Goal: Task Accomplishment & Management: Manage account settings

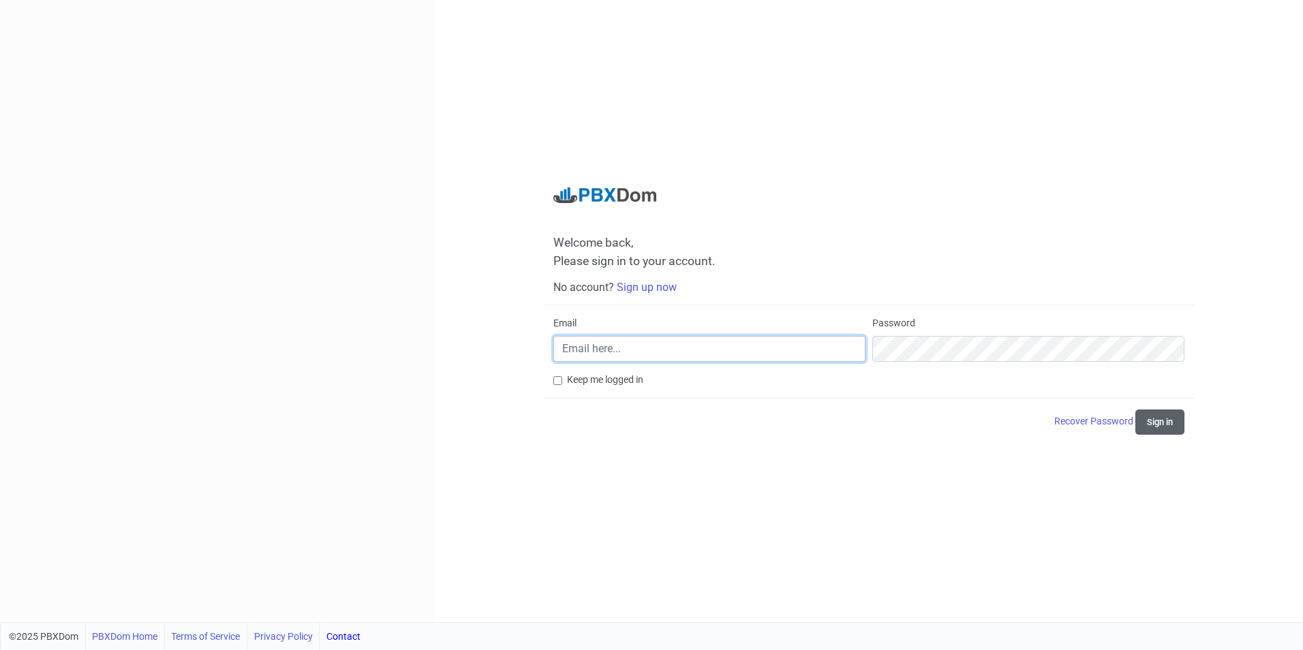
type input "[EMAIL_ADDRESS][DOMAIN_NAME]"
click at [1149, 425] on button "Sign in" at bounding box center [1160, 422] width 49 height 25
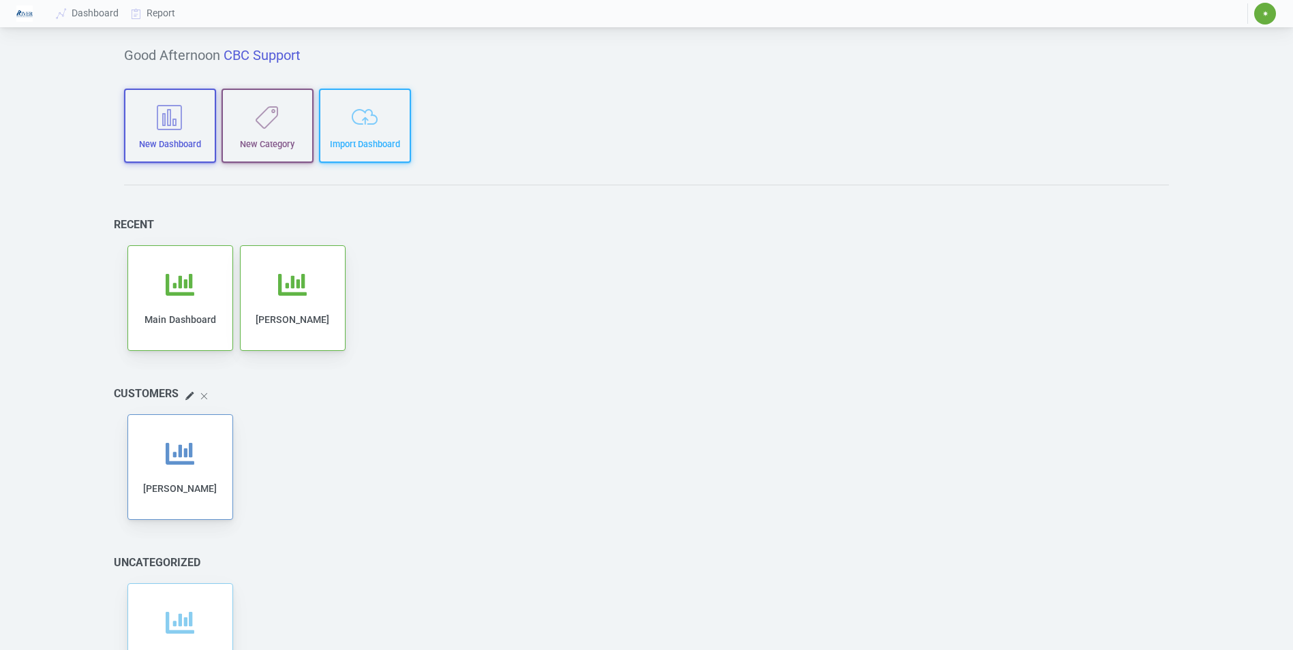
click at [1262, 20] on span "✷" at bounding box center [1265, 14] width 22 height 22
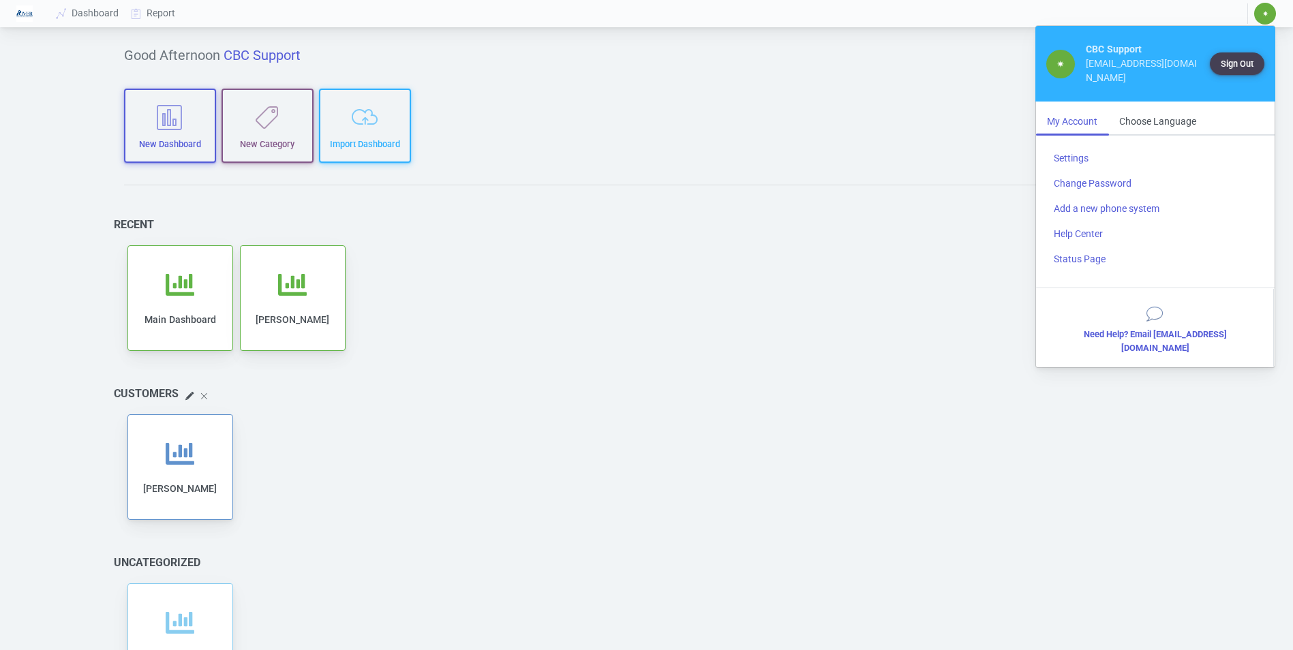
click at [743, 262] on div "Add to category Remove from category Edit Clone Export Delete Share Main Dashbo…" at bounding box center [647, 298] width 1046 height 112
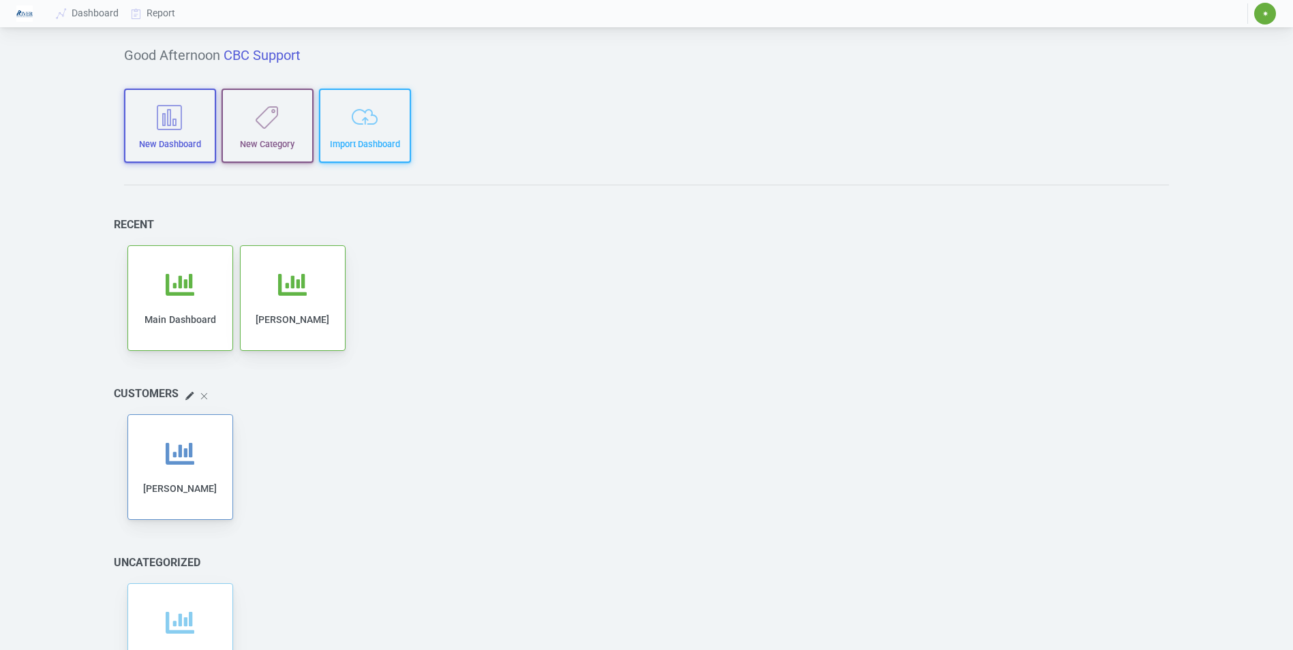
click at [1262, 14] on span "✷" at bounding box center [1265, 14] width 6 height 8
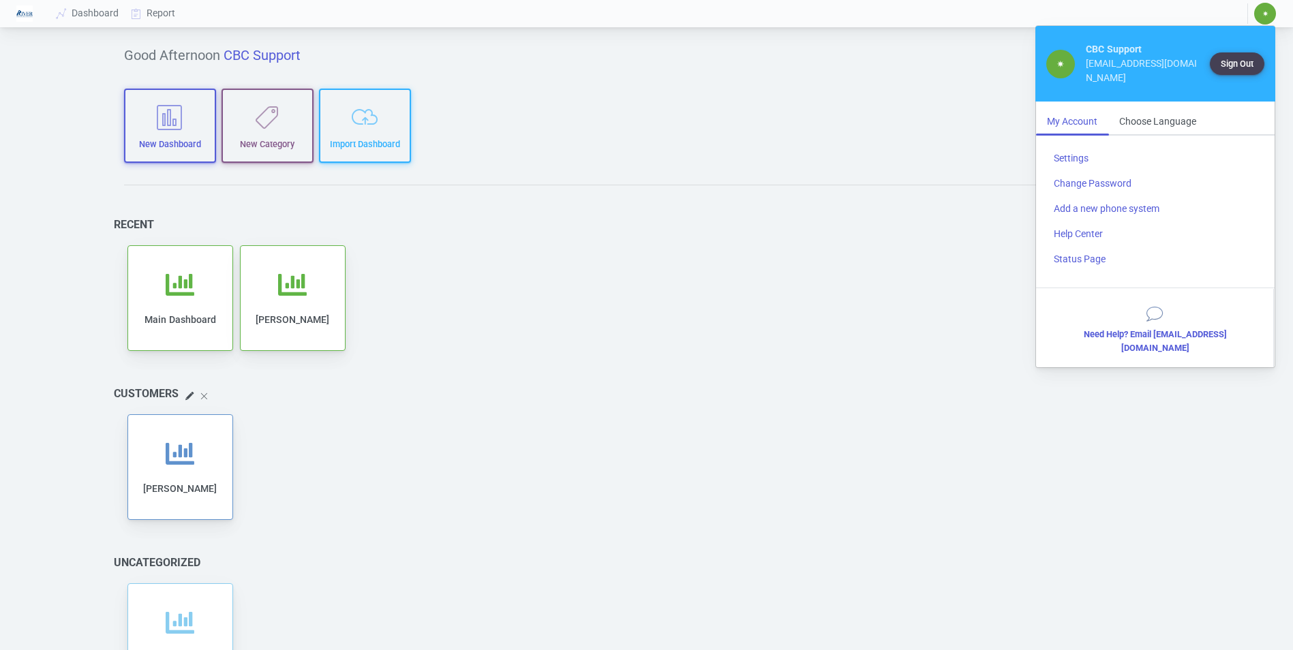
click at [1072, 123] on div "My Account" at bounding box center [1072, 121] width 72 height 25
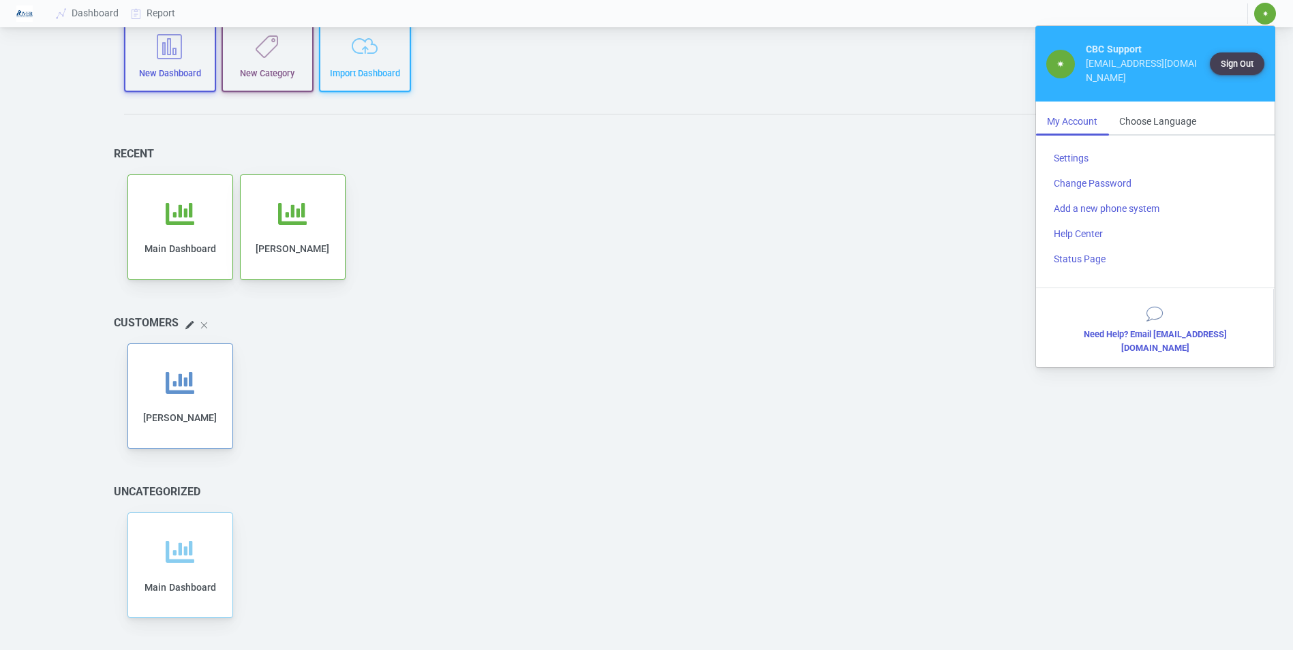
scroll to position [103, 0]
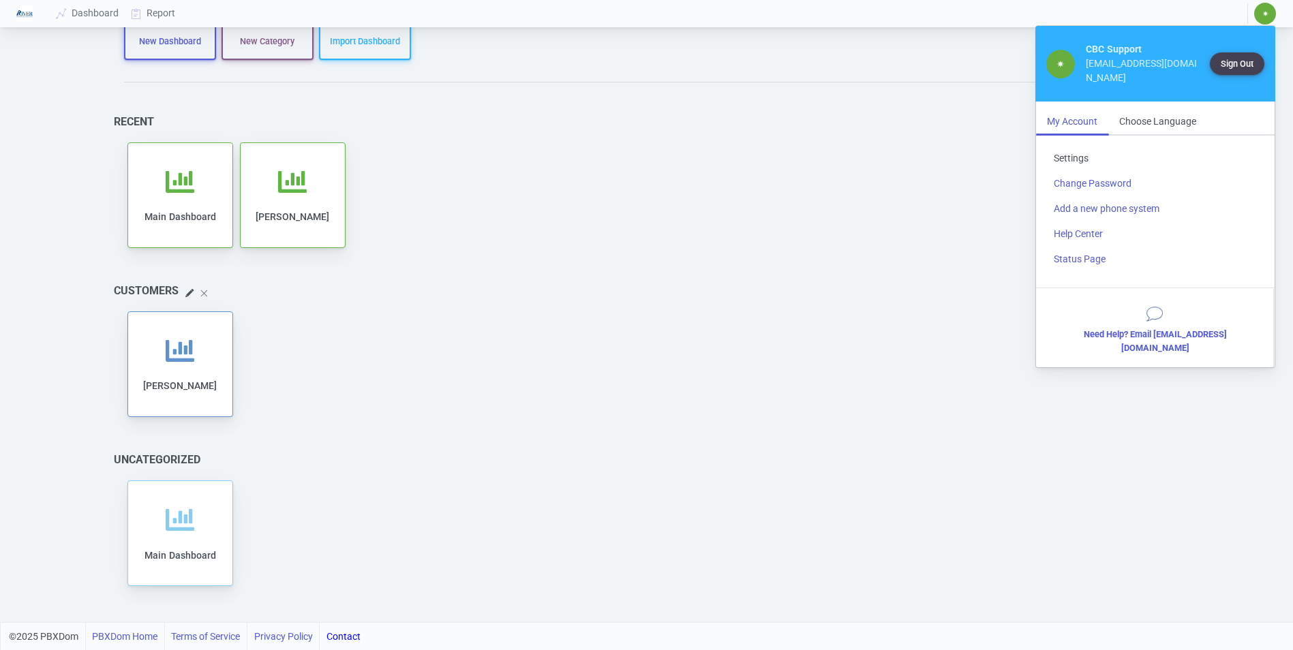
click at [1068, 155] on link "Settings" at bounding box center [1155, 158] width 225 height 25
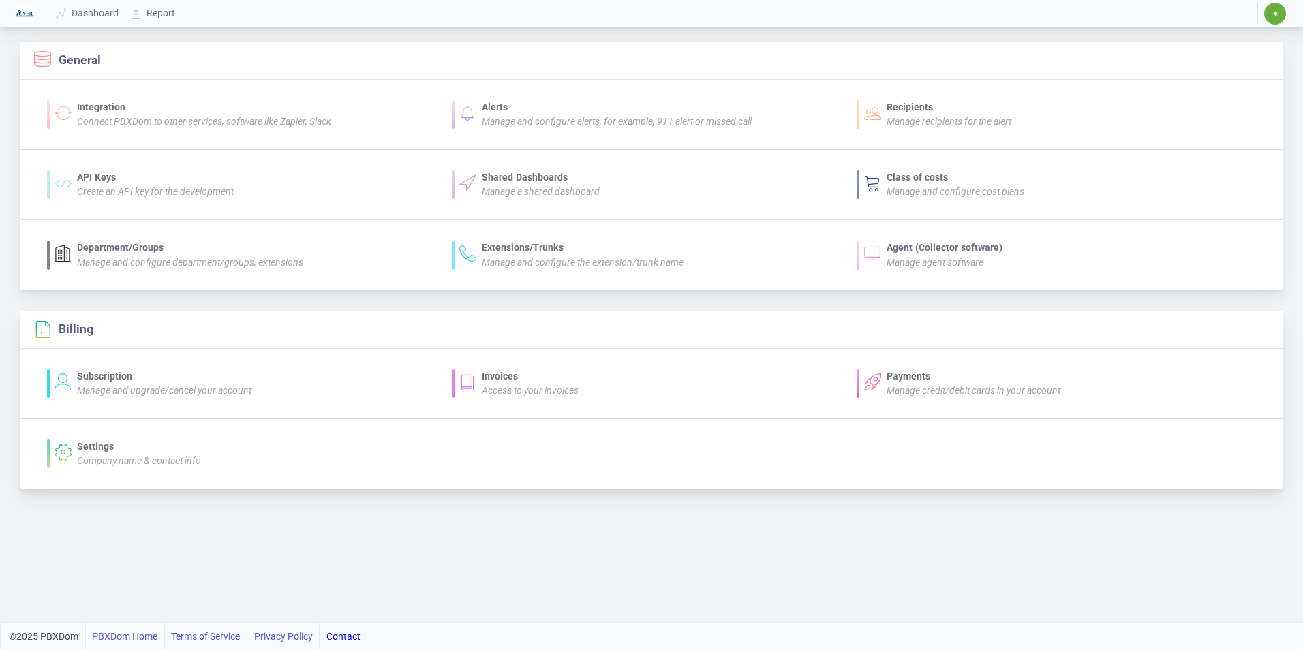
click at [172, 384] on div "Manage and upgrade/cancel your account" at bounding box center [164, 391] width 175 height 14
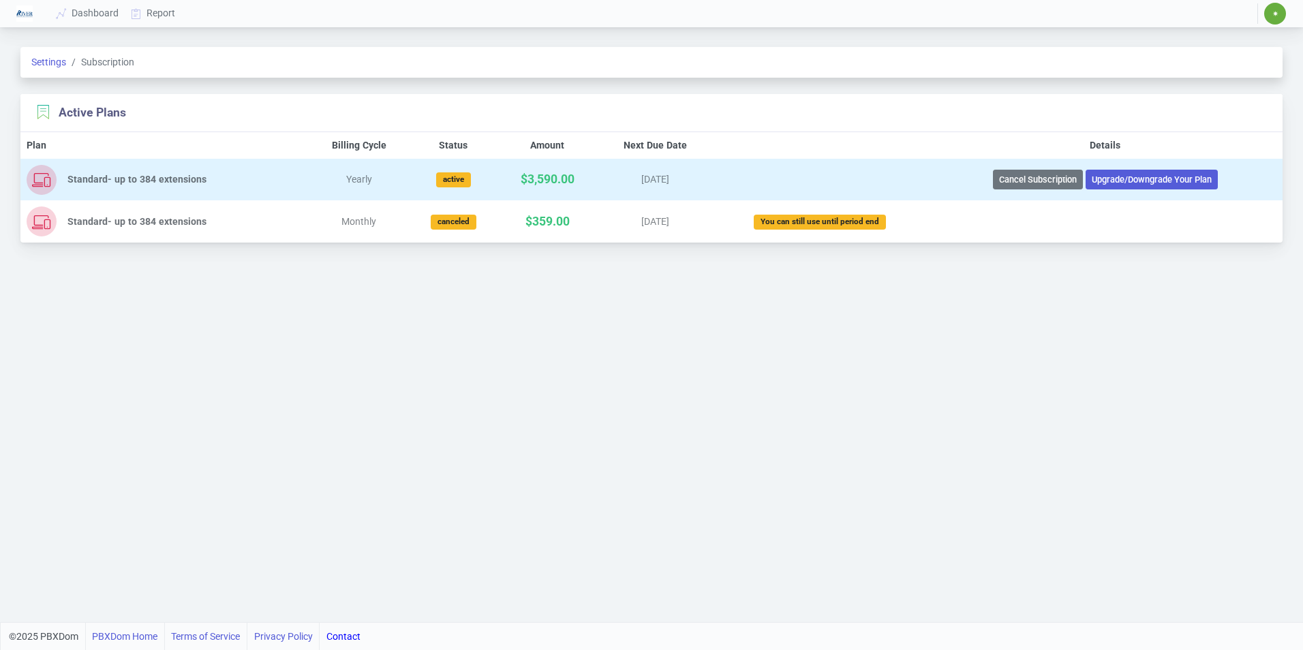
click at [466, 181] on div "active" at bounding box center [453, 179] width 35 height 15
click at [643, 183] on div "[DATE]" at bounding box center [655, 179] width 101 height 14
click at [1124, 177] on button "Upgrade/Downgrade Your Plan" at bounding box center [1152, 180] width 132 height 20
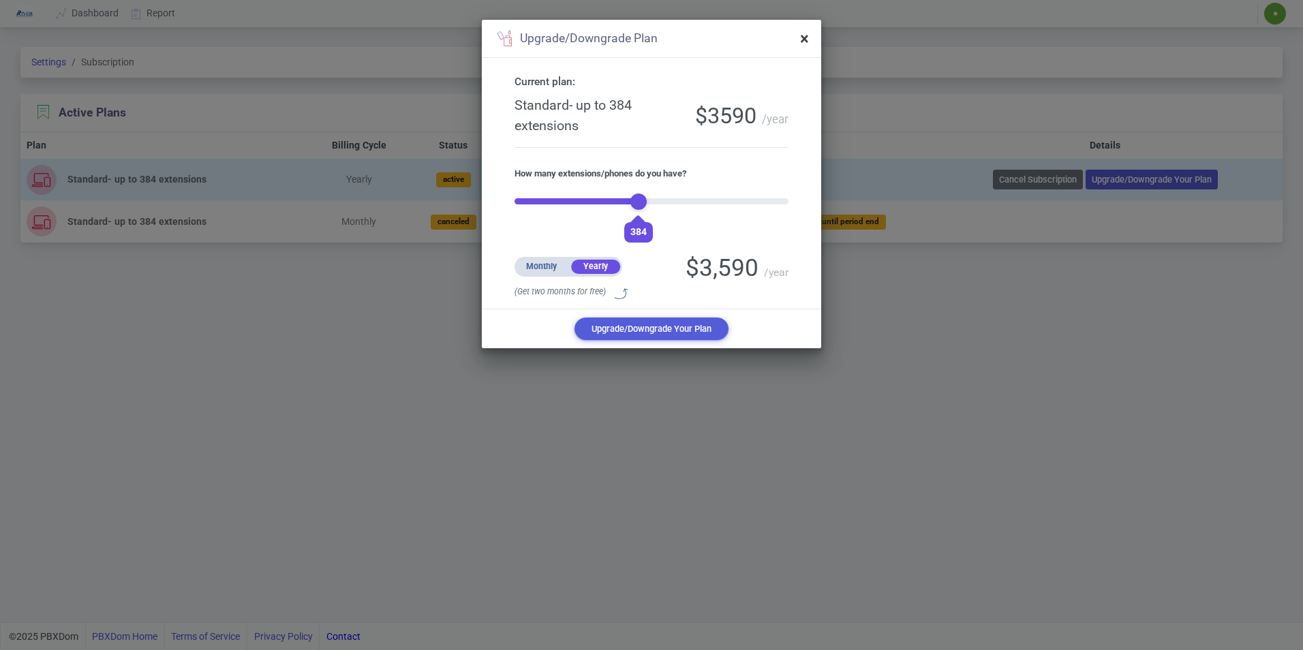
click at [803, 36] on span "×" at bounding box center [804, 38] width 9 height 19
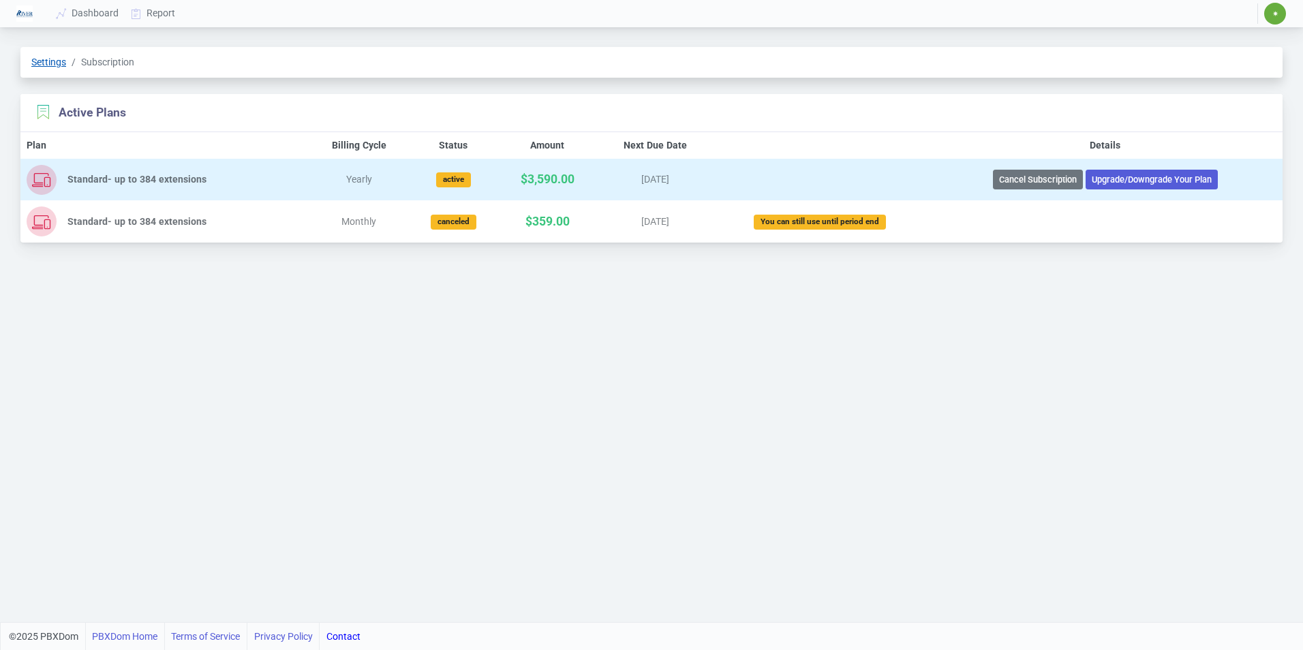
click at [47, 65] on link "Settings" at bounding box center [48, 62] width 35 height 11
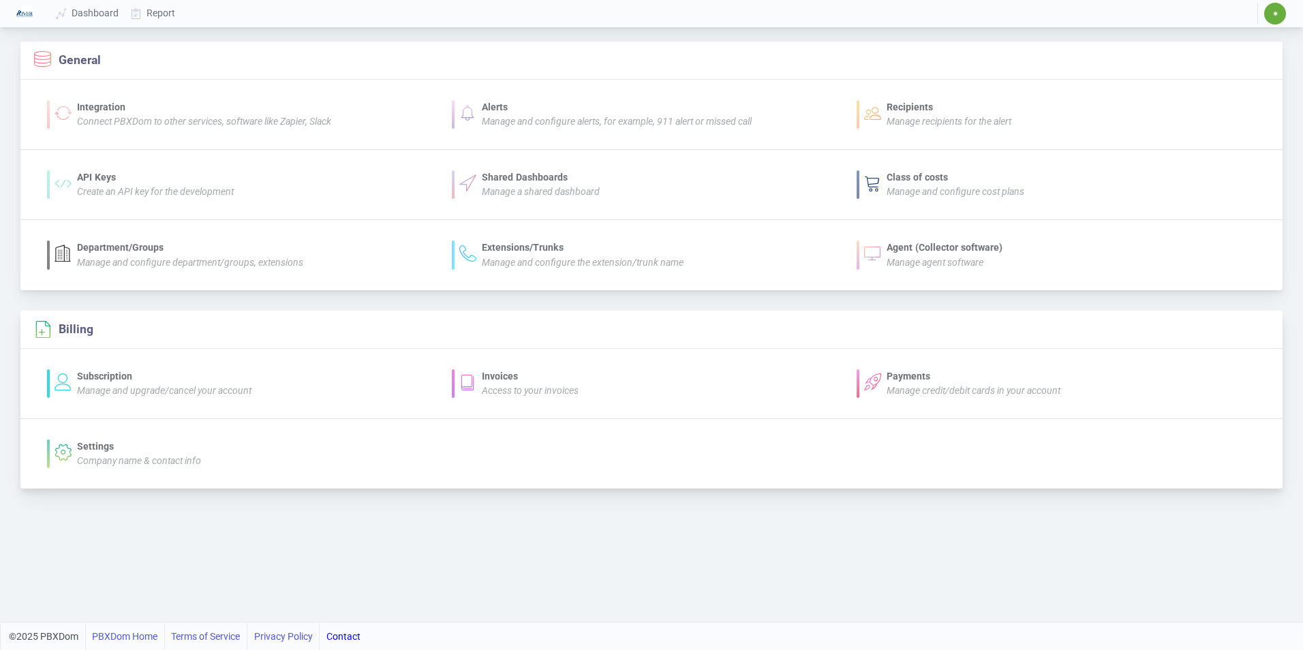
click at [516, 385] on icon "Access to your invoices" at bounding box center [530, 390] width 97 height 11
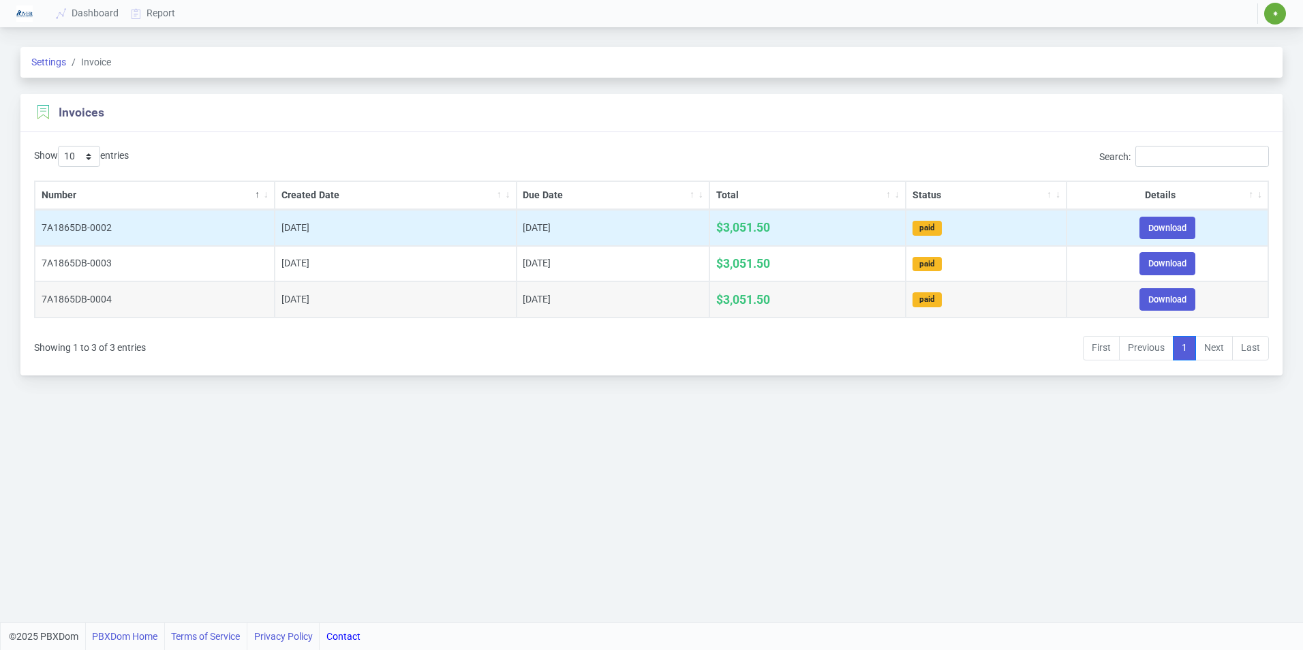
click at [293, 222] on td "[DATE]" at bounding box center [396, 228] width 242 height 36
click at [1181, 231] on link "Download" at bounding box center [1168, 228] width 56 height 22
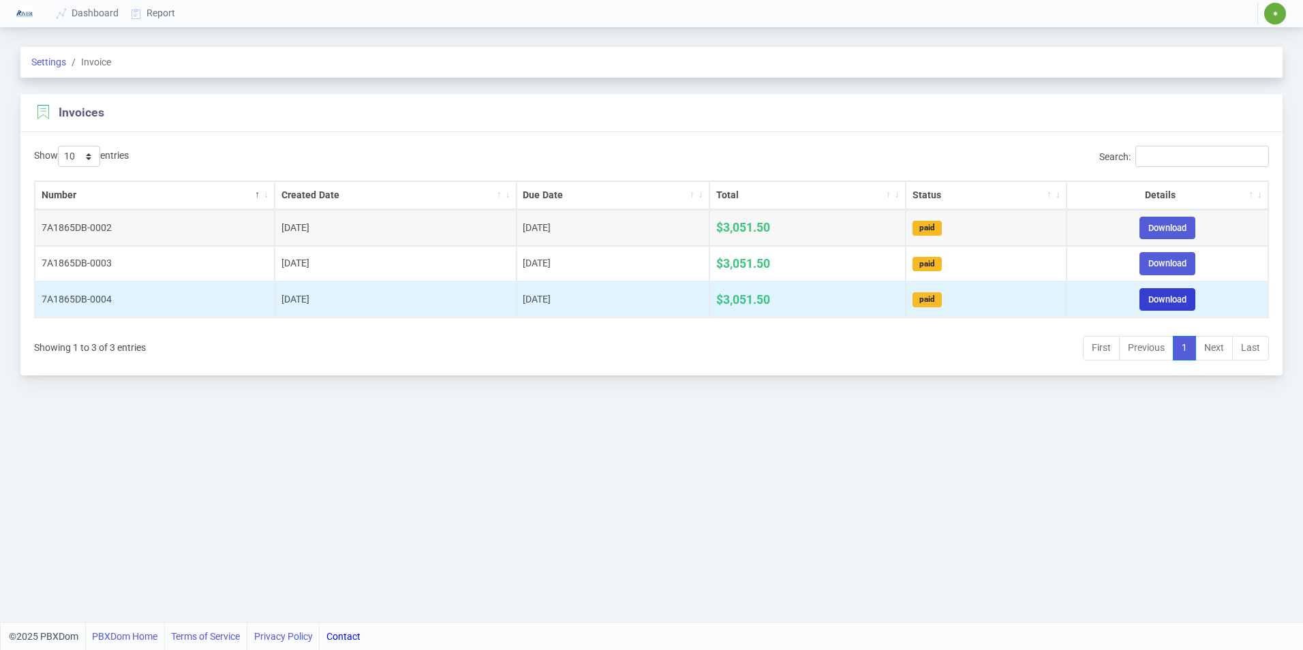
click at [1151, 302] on link "Download" at bounding box center [1168, 299] width 56 height 22
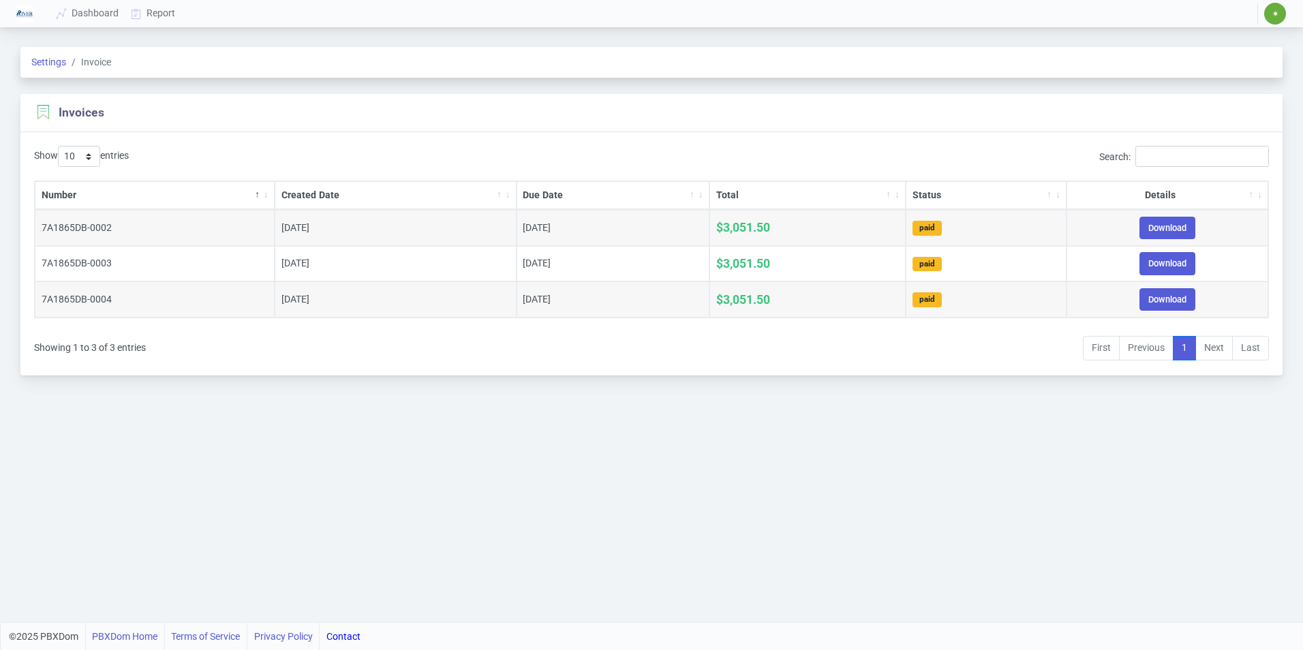
click at [1279, 15] on span "✷" at bounding box center [1276, 14] width 22 height 22
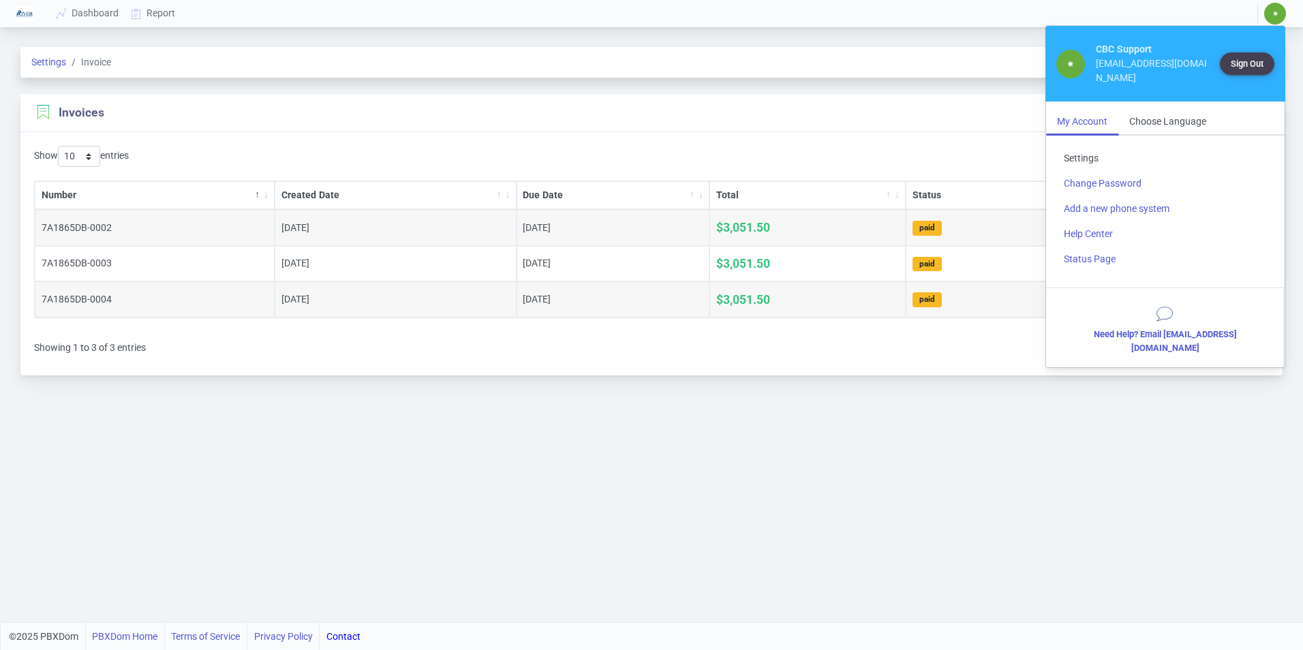
click at [1074, 163] on link "Settings" at bounding box center [1165, 158] width 225 height 25
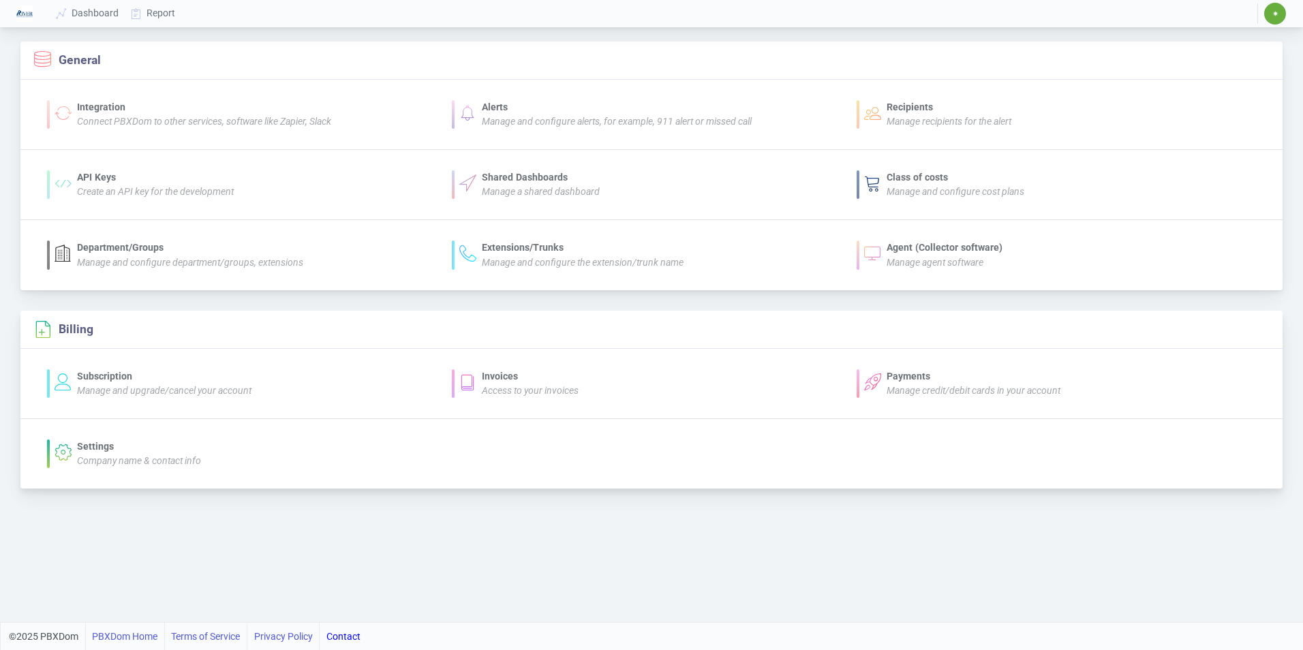
click at [149, 446] on div "Settings" at bounding box center [139, 447] width 124 height 14
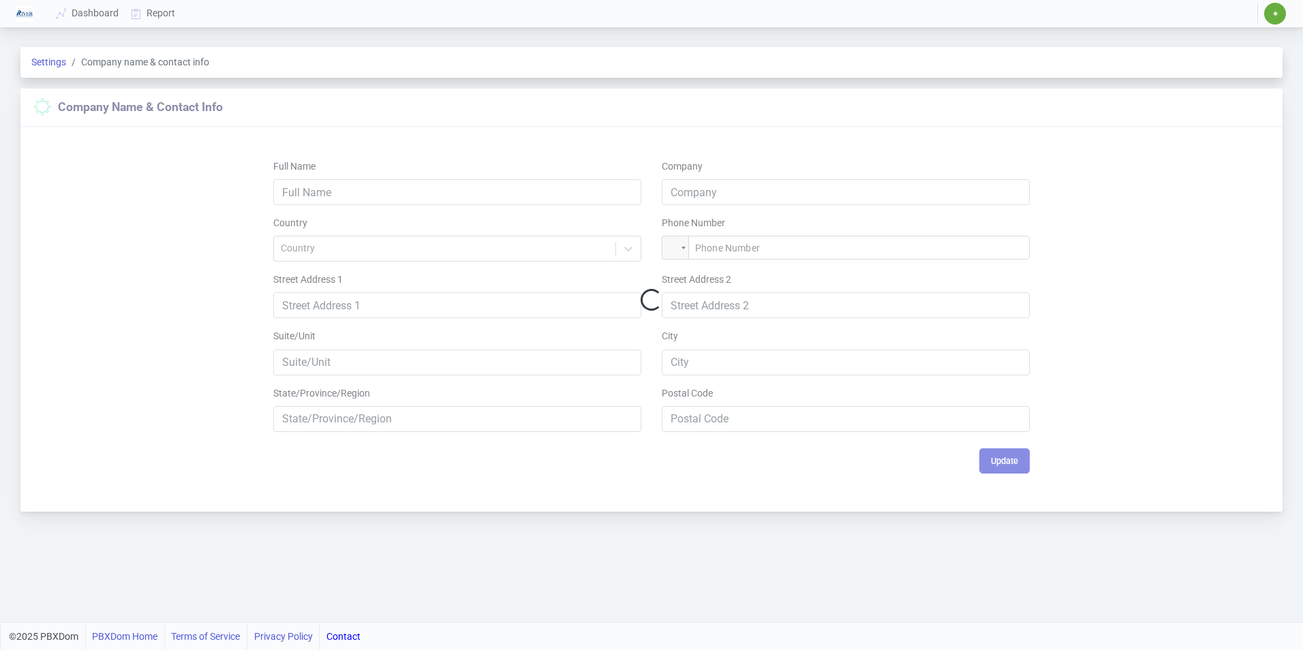
type input "[PERSON_NAME] Support"
type input "River Bank and Trust"
type input "[PHONE_NUMBER]"
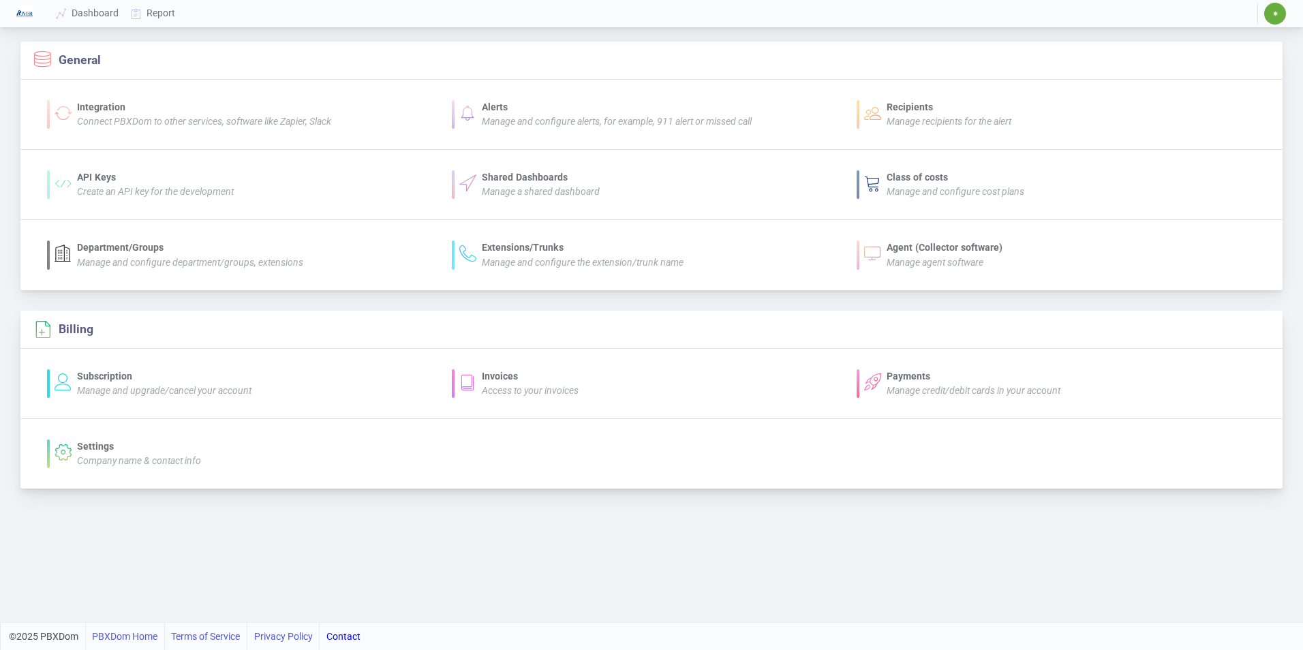
click at [528, 391] on icon "Access to your invoices" at bounding box center [530, 390] width 97 height 11
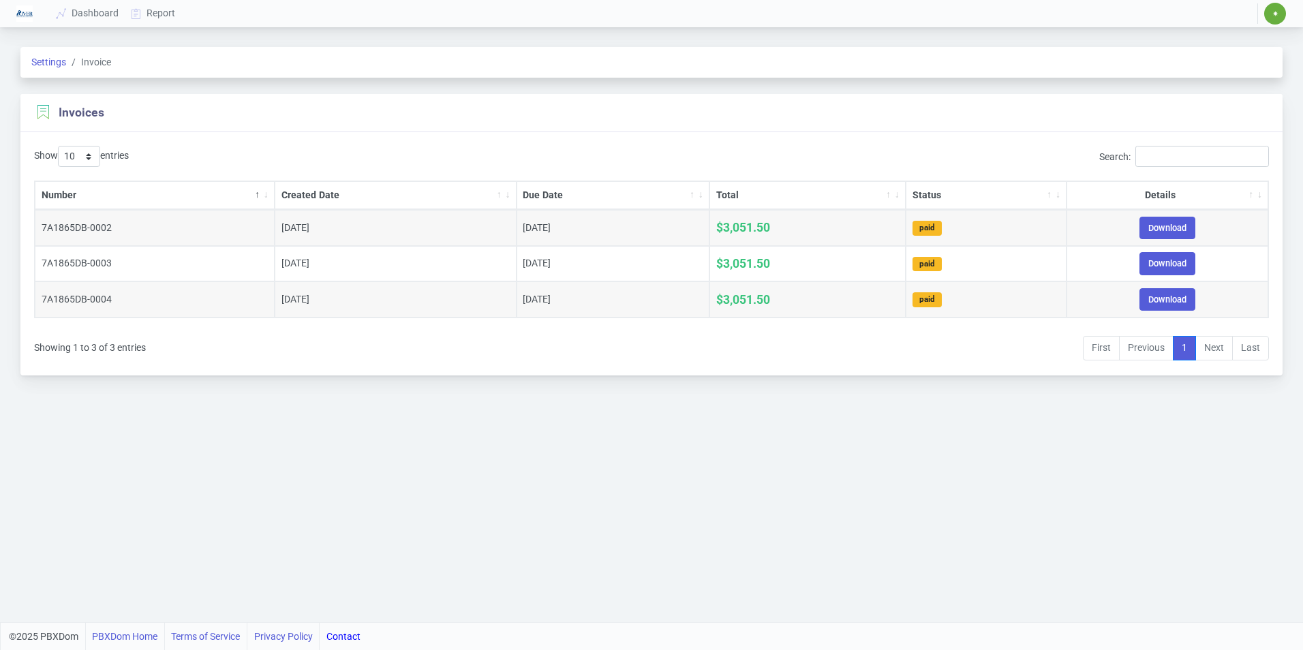
click at [1270, 21] on span "✷" at bounding box center [1276, 14] width 22 height 22
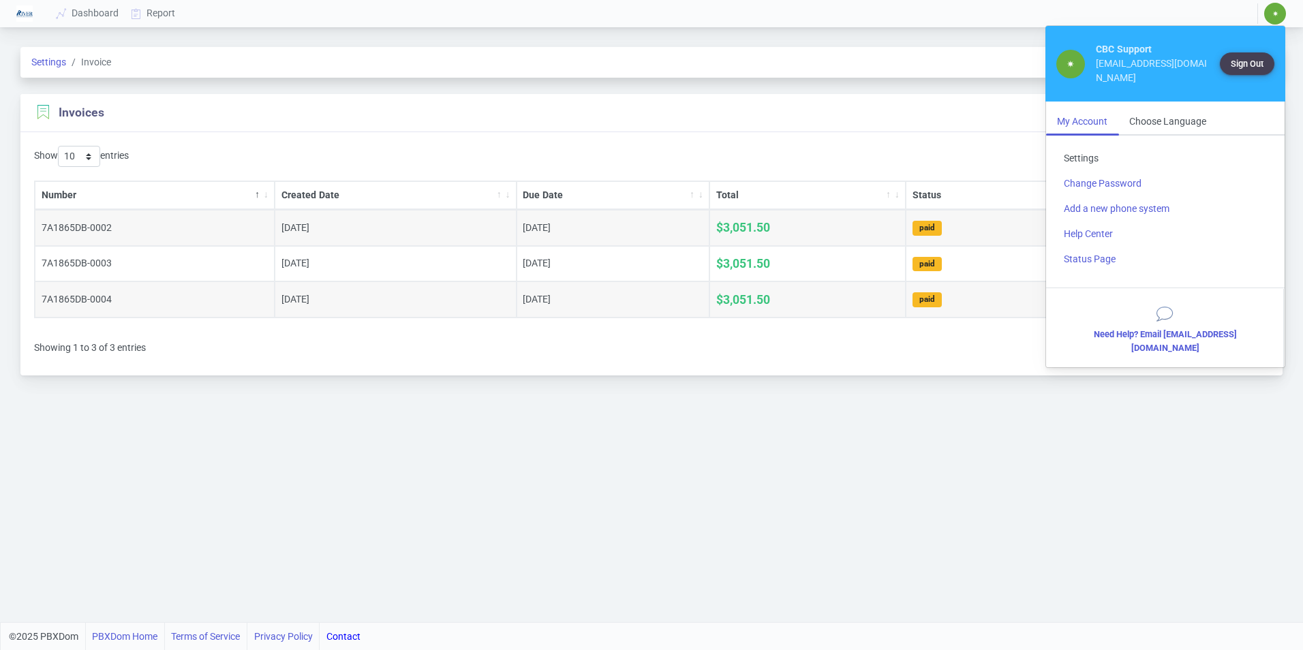
click at [1073, 157] on link "Settings" at bounding box center [1165, 158] width 225 height 25
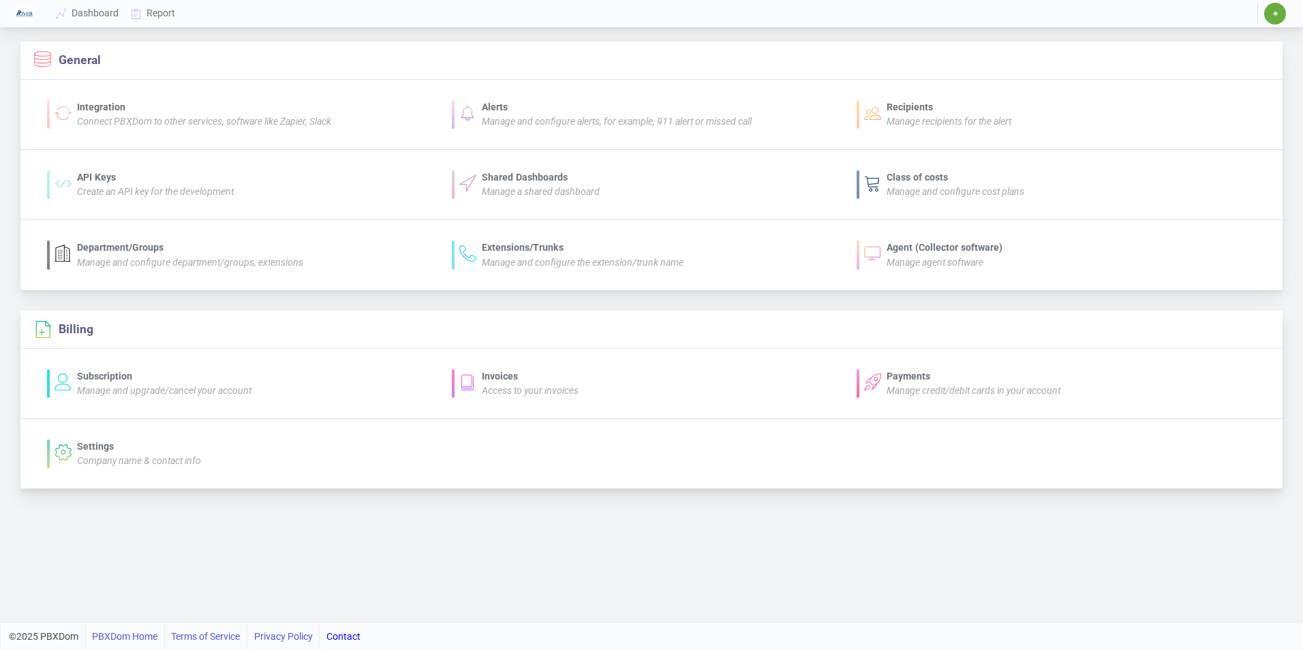
click at [125, 387] on icon "Manage and upgrade/cancel your account" at bounding box center [164, 390] width 175 height 11
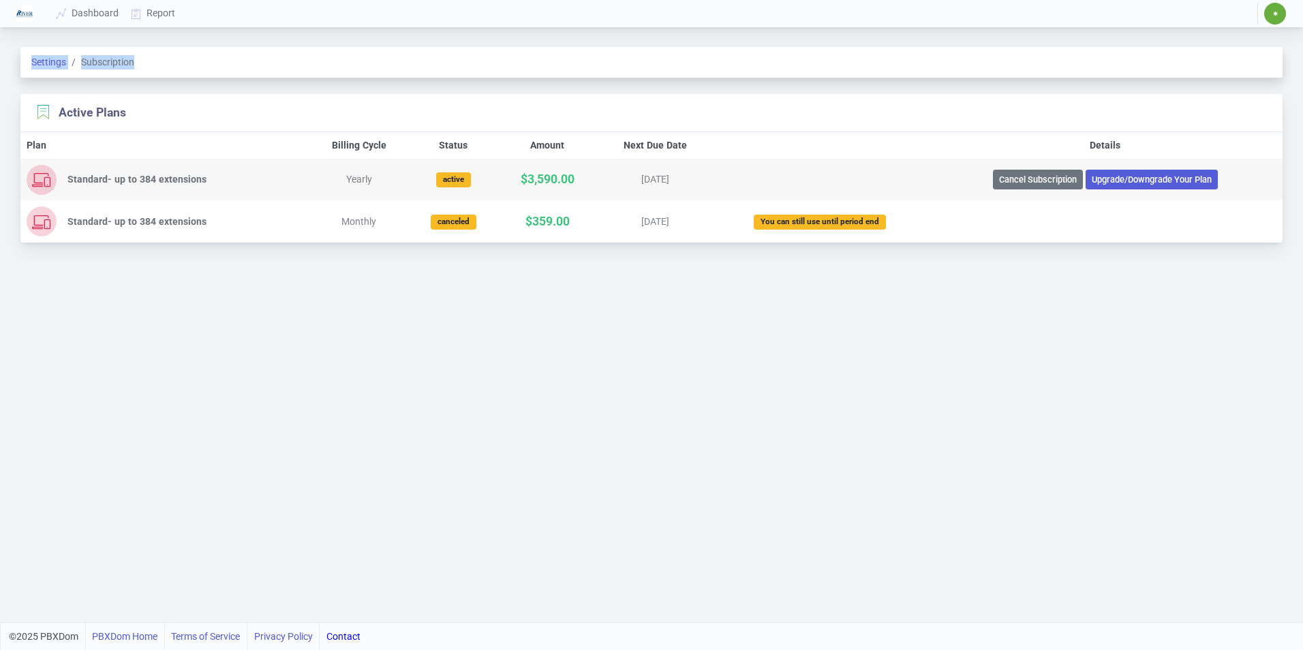
drag, startPoint x: 160, startPoint y: 64, endPoint x: 22, endPoint y: 59, distance: 138.5
click at [22, 59] on div "Settings Subscription" at bounding box center [651, 62] width 1262 height 31
copy div "Settings Subscription"
click at [1269, 7] on span "✷" at bounding box center [1276, 14] width 22 height 22
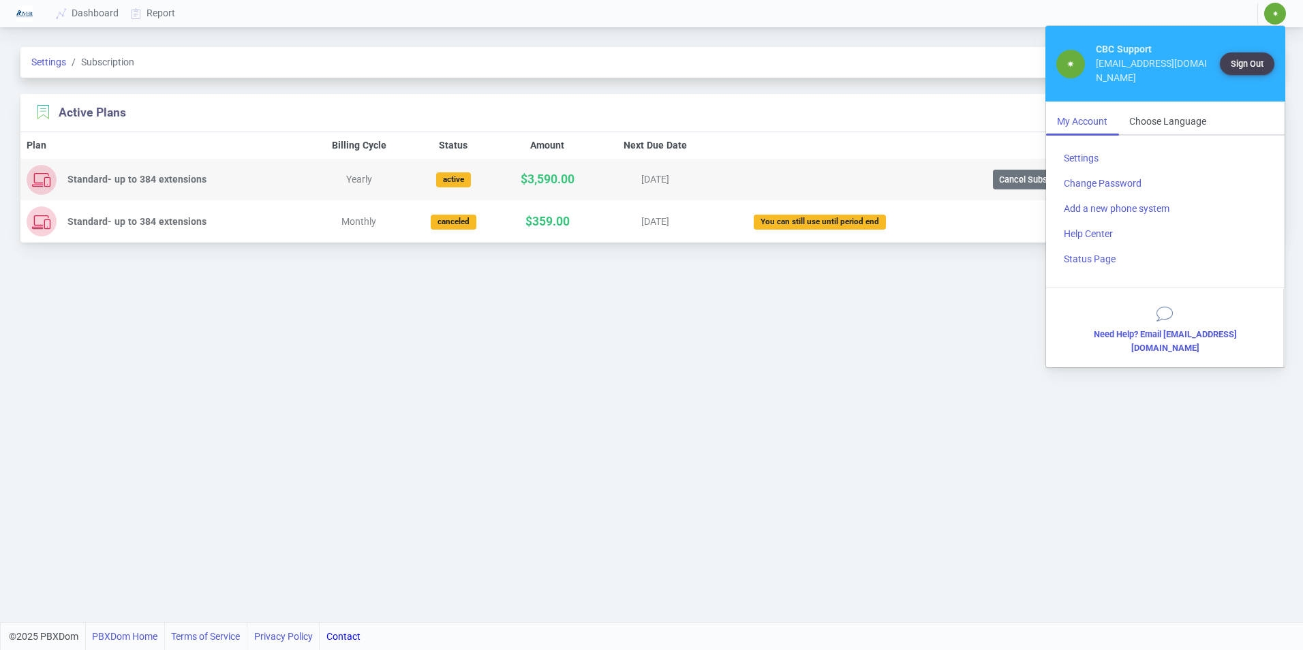
drag, startPoint x: 935, startPoint y: 286, endPoint x: 29, endPoint y: 455, distance: 921.6
click at [933, 286] on div "Settings Subscription Active Plans Plan Billing Cycle Status Amount Next Due Da…" at bounding box center [651, 327] width 1303 height 592
